Goal: Task Accomplishment & Management: Manage account settings

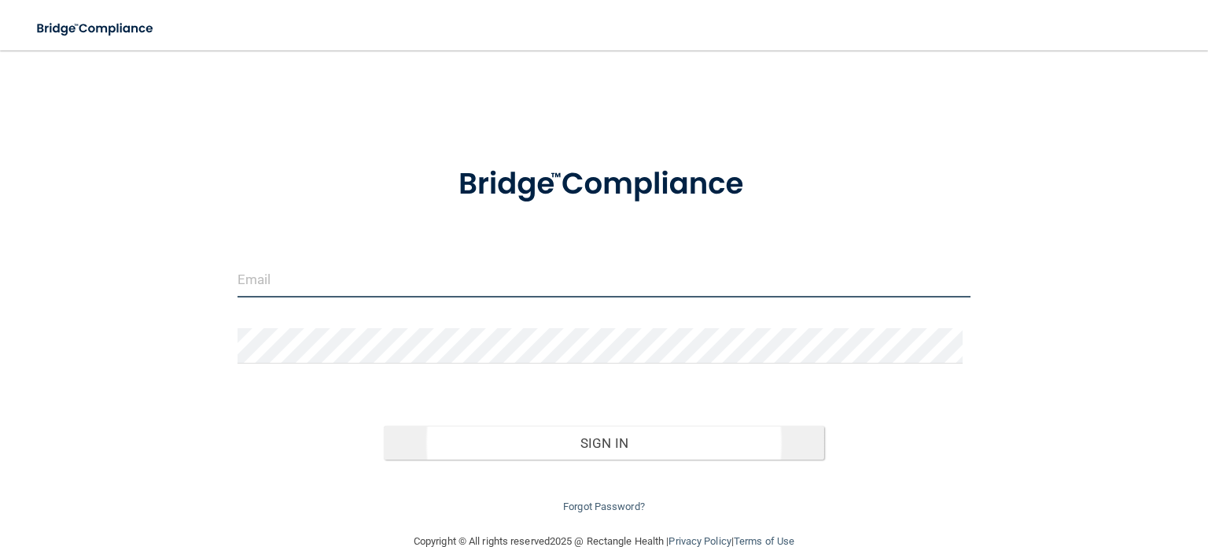
type input "[EMAIL_ADDRESS][DOMAIN_NAME]"
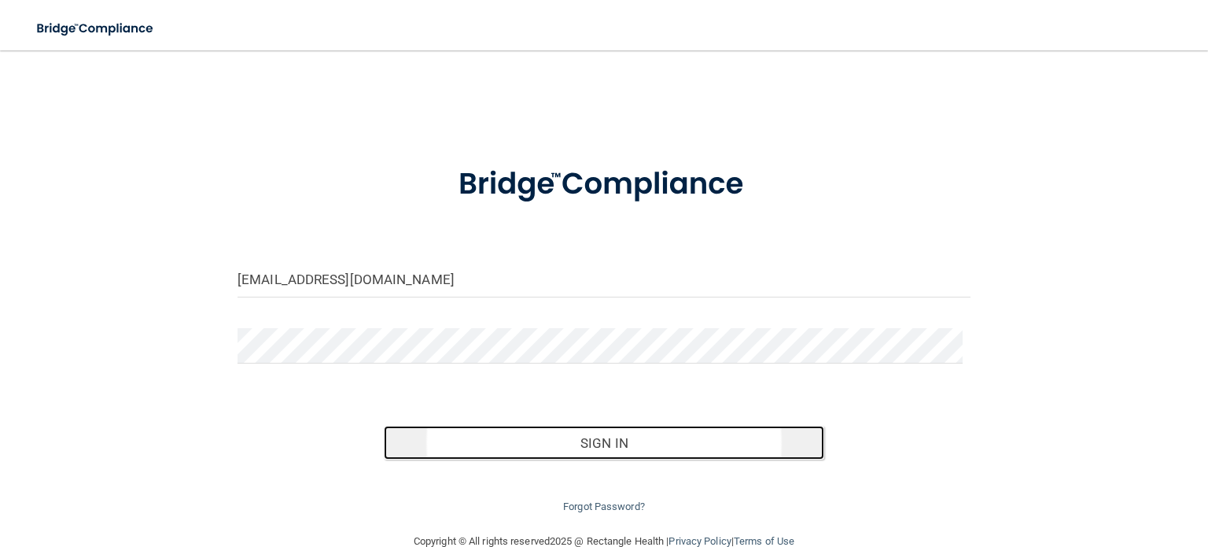
click at [589, 434] on button "Sign In" at bounding box center [604, 442] width 440 height 35
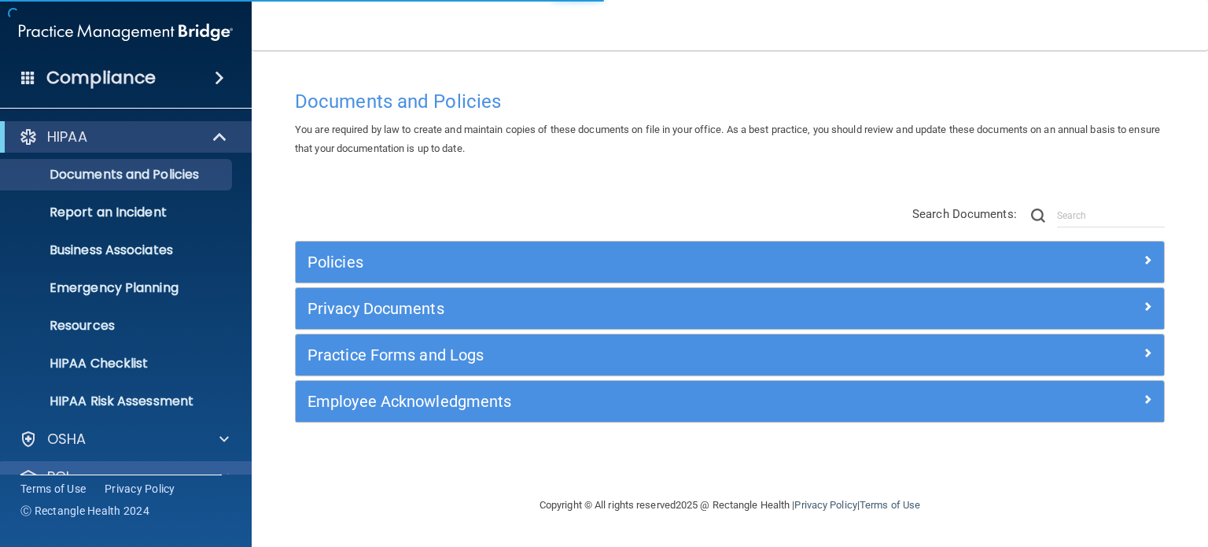
scroll to position [105, 0]
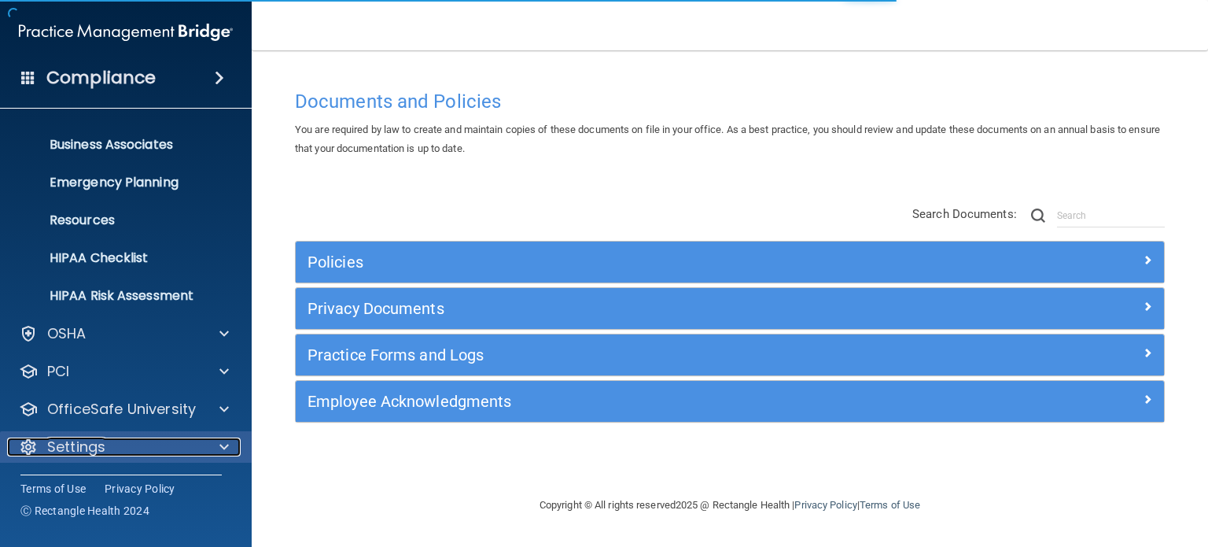
click at [145, 443] on div "Settings" at bounding box center [104, 446] width 195 height 19
click at [62, 443] on p "Settings" at bounding box center [76, 446] width 58 height 19
click at [72, 442] on p "Settings" at bounding box center [76, 446] width 58 height 19
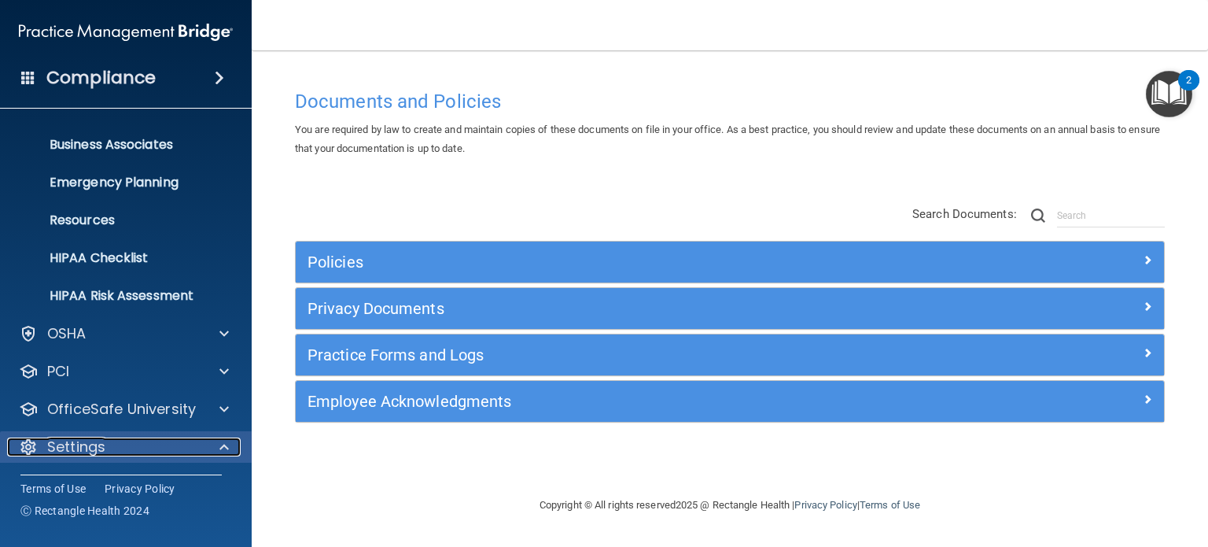
click at [49, 446] on p "Settings" at bounding box center [76, 446] width 58 height 19
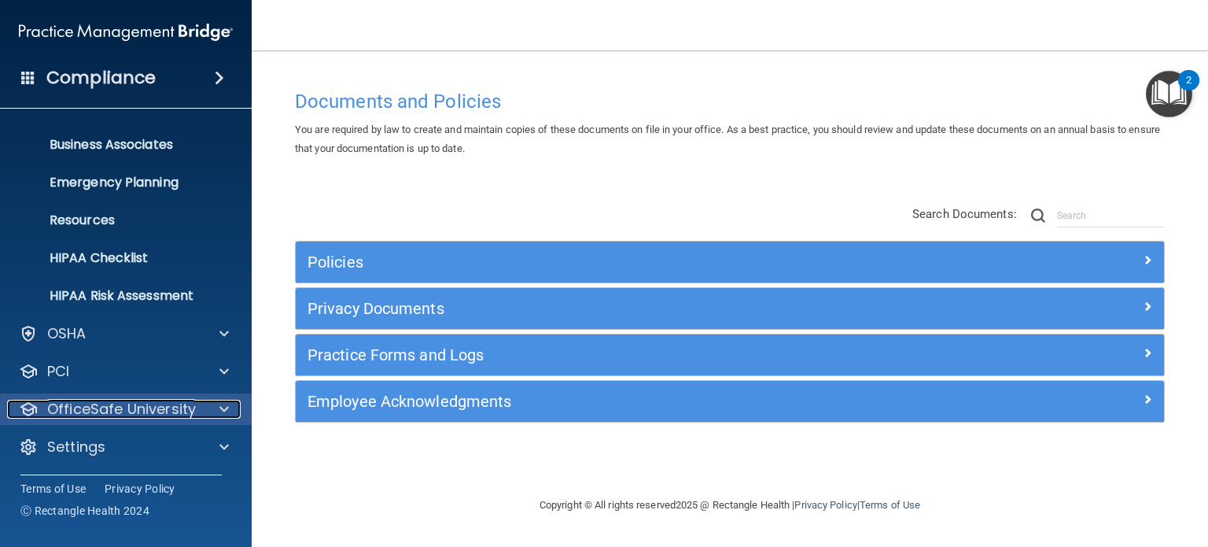
click at [79, 404] on p "OfficeSafe University" at bounding box center [121, 409] width 149 height 19
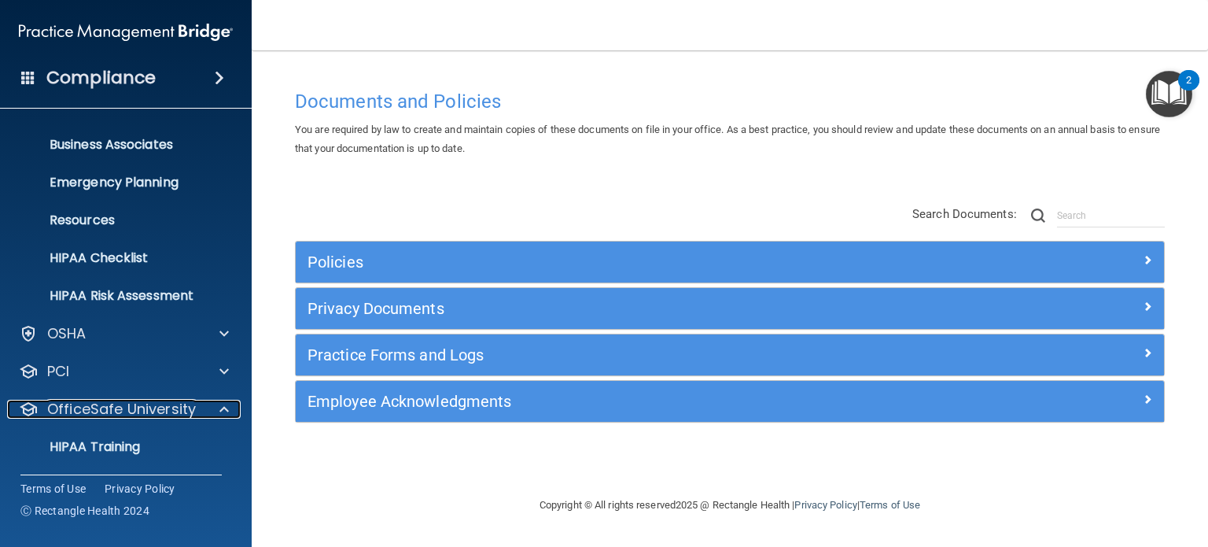
scroll to position [219, 0]
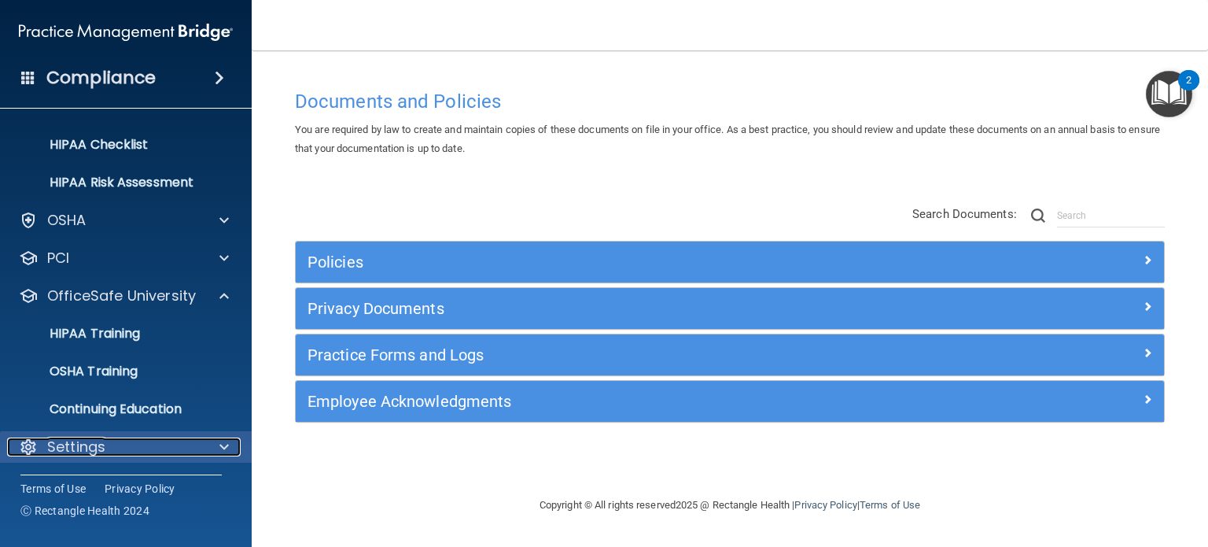
click at [72, 437] on p "Settings" at bounding box center [76, 446] width 58 height 19
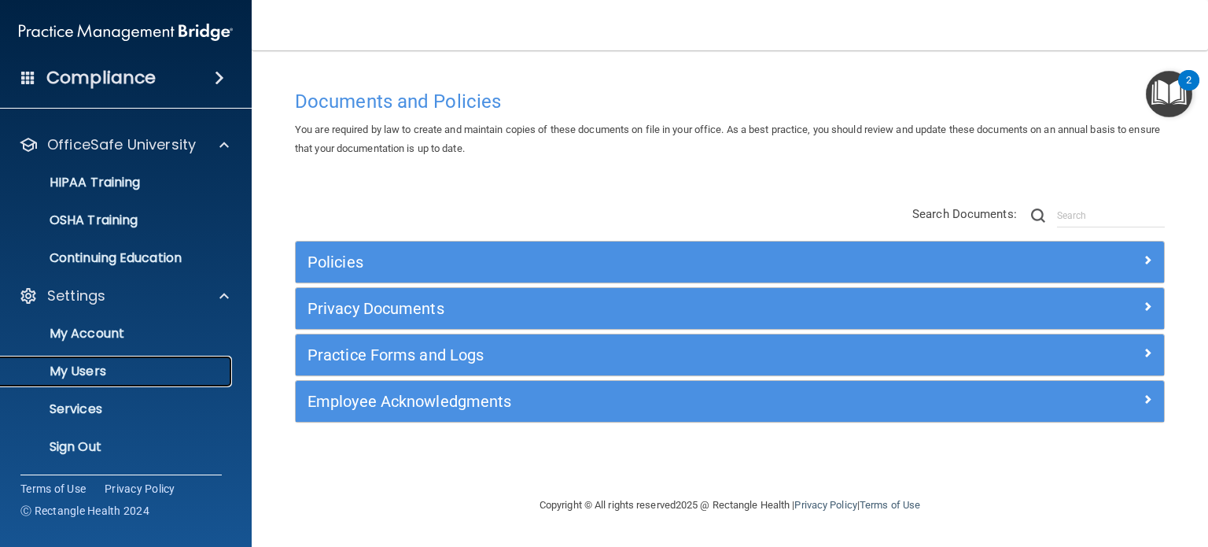
click at [91, 373] on p "My Users" at bounding box center [117, 371] width 215 height 16
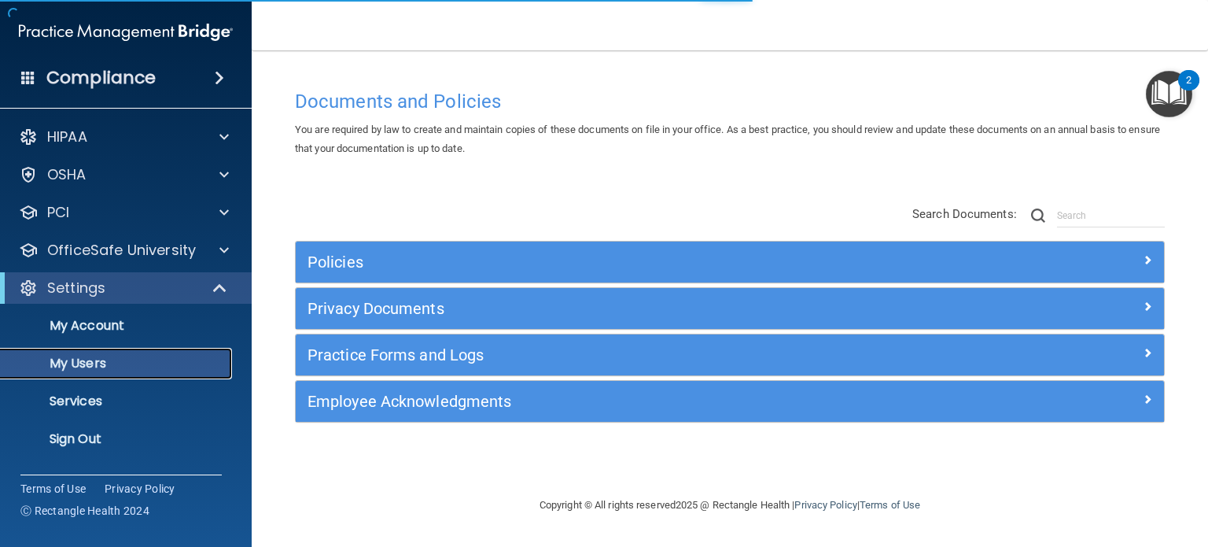
select select "20"
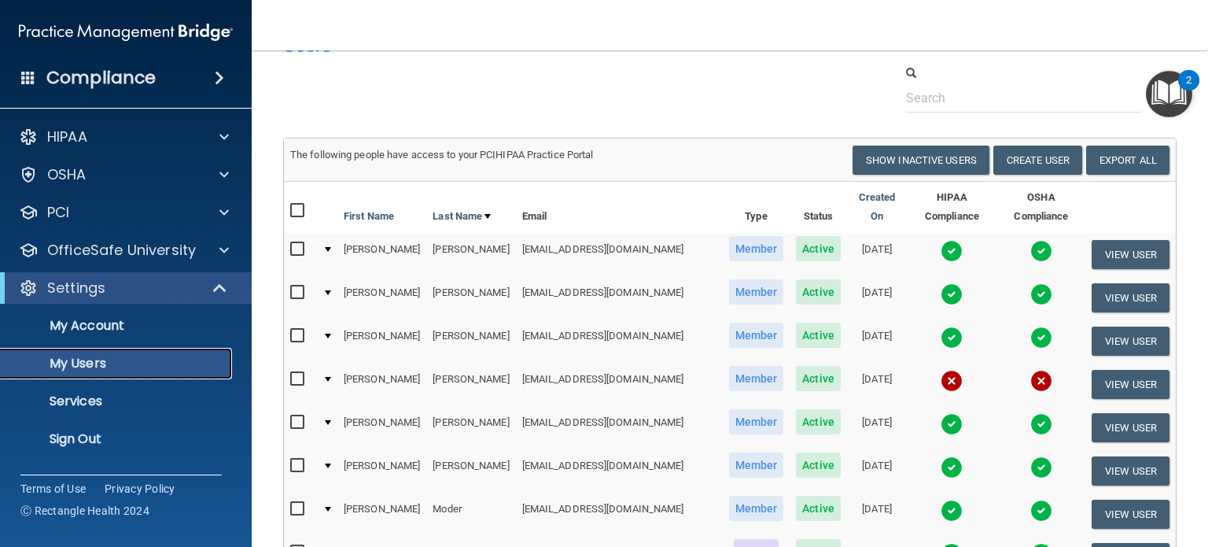
scroll to position [79, 0]
